Goal: Task Accomplishment & Management: Manage account settings

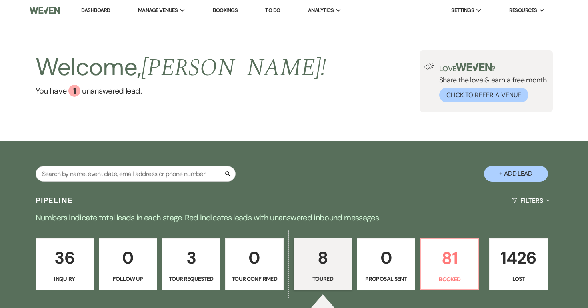
select select "5"
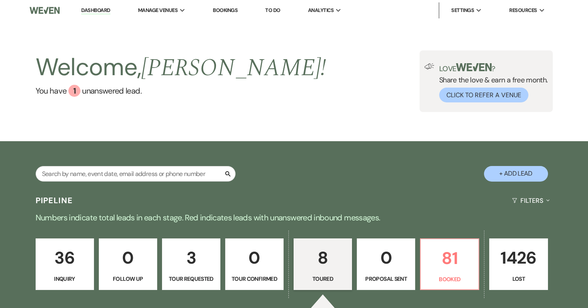
select select "5"
click at [336, 266] on p "8" at bounding box center [323, 257] width 48 height 27
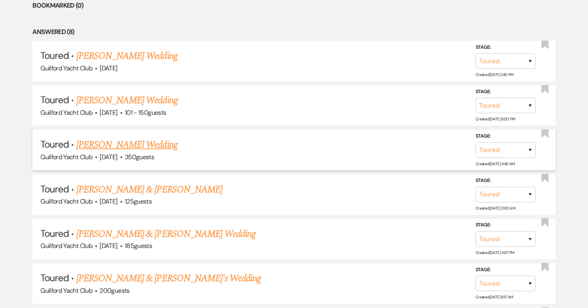
scroll to position [360, 0]
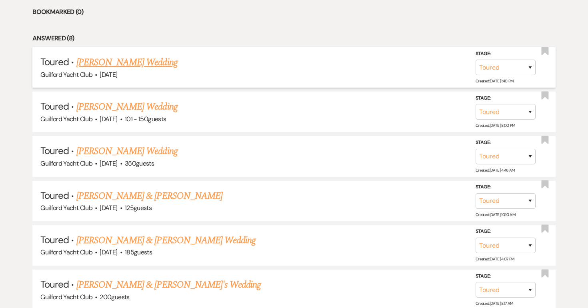
click at [148, 63] on link "[PERSON_NAME] Wedding" at bounding box center [126, 62] width 101 height 14
select select "5"
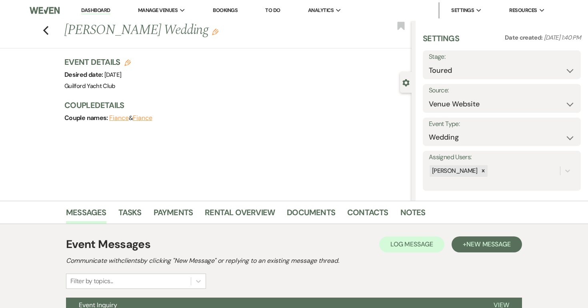
scroll to position [119, 0]
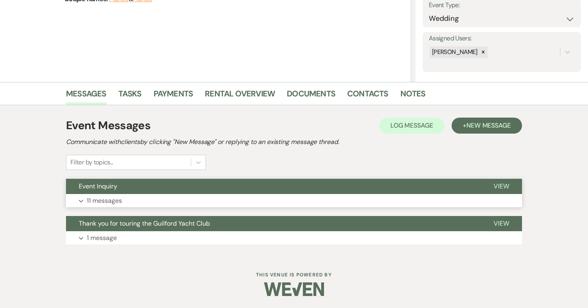
click at [502, 188] on span "View" at bounding box center [501, 186] width 16 height 8
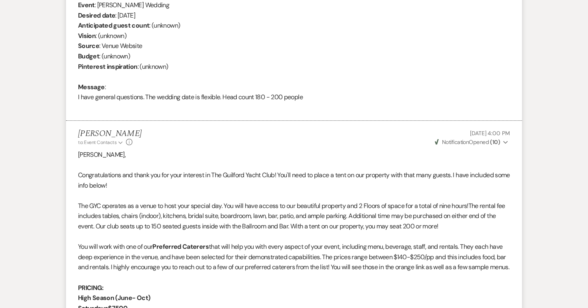
scroll to position [0, 0]
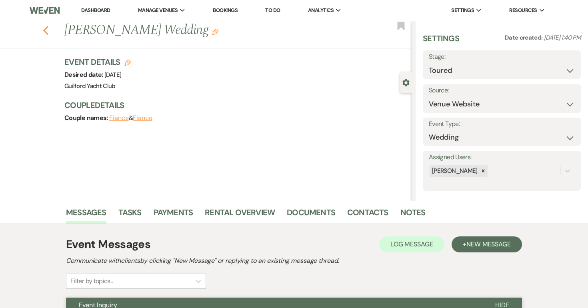
click at [45, 31] on use "button" at bounding box center [45, 30] width 5 height 9
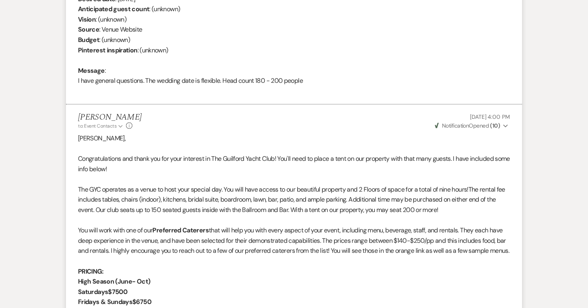
select select "5"
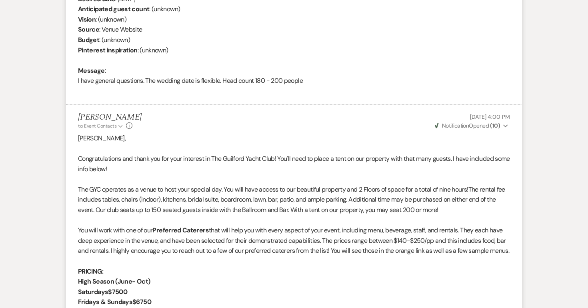
select select "5"
